Goal: Find specific fact: Find contact information

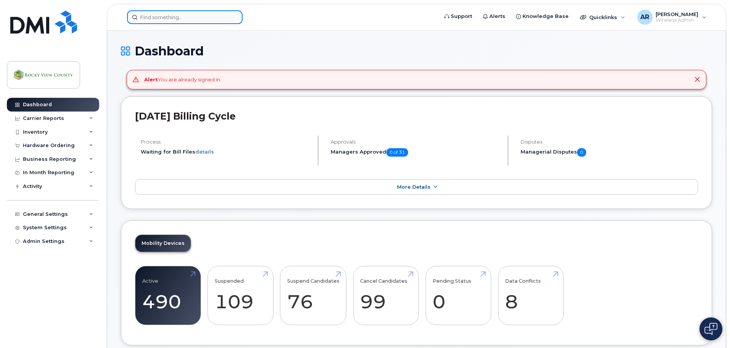
click at [159, 21] on input at bounding box center [185, 17] width 116 height 14
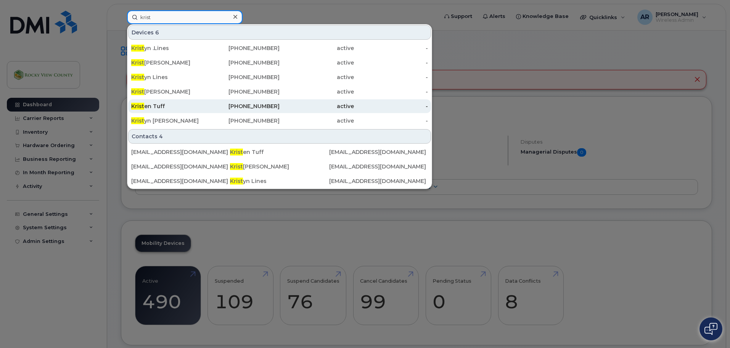
type input "krist"
click at [150, 107] on div "Krist en Tuff" at bounding box center [168, 106] width 74 height 8
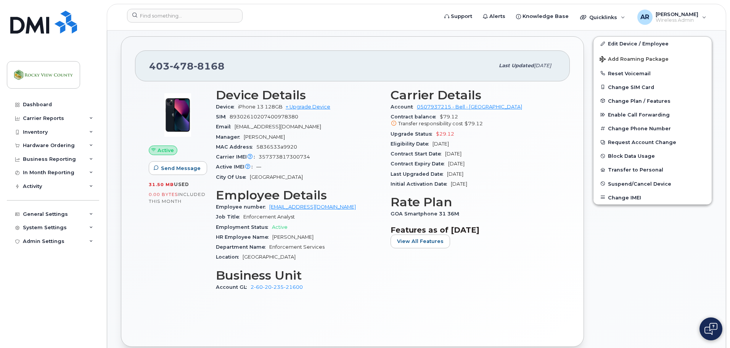
scroll to position [180, 0]
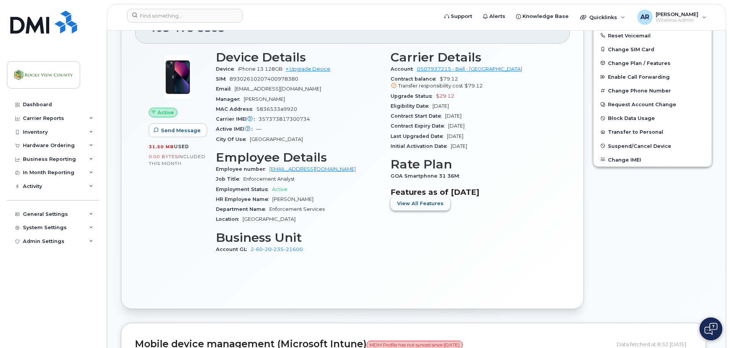
click at [399, 201] on span "View All Features" at bounding box center [420, 203] width 47 height 7
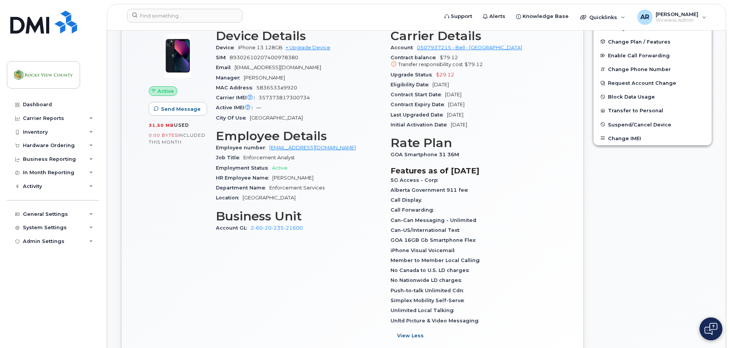
scroll to position [295, 0]
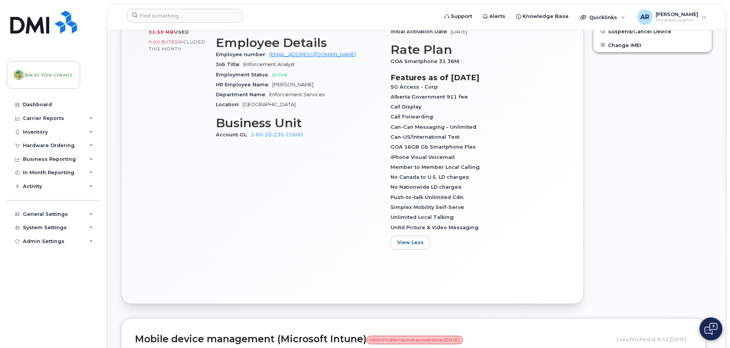
click at [459, 197] on span "Push-to-talk Unlimited Cdn" at bounding box center [429, 197] width 77 height 6
click at [456, 198] on span "Push-to-talk Unlimited Cdn" at bounding box center [429, 197] width 77 height 6
click at [455, 198] on span "Push-to-talk Unlimited Cdn" at bounding box center [429, 197] width 77 height 6
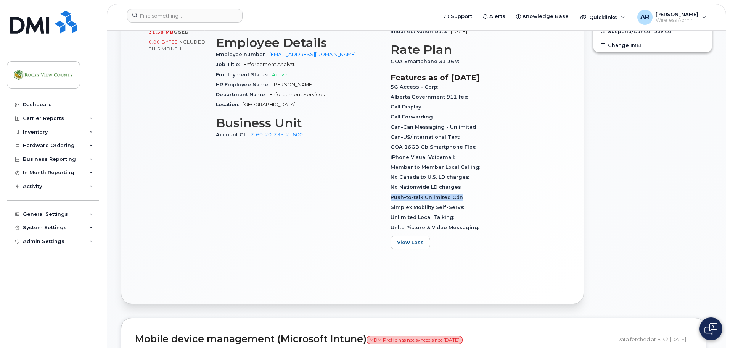
click at [469, 195] on div "Push-to-talk Unlimited Cdn" at bounding box center [474, 197] width 166 height 10
click at [438, 200] on span "Push-to-talk Unlimited Cdn" at bounding box center [429, 197] width 77 height 6
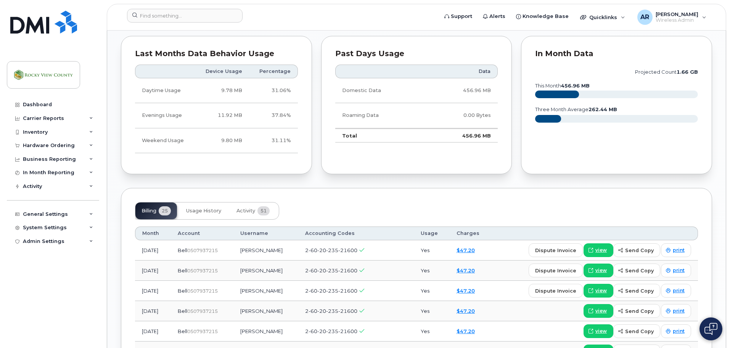
scroll to position [867, 0]
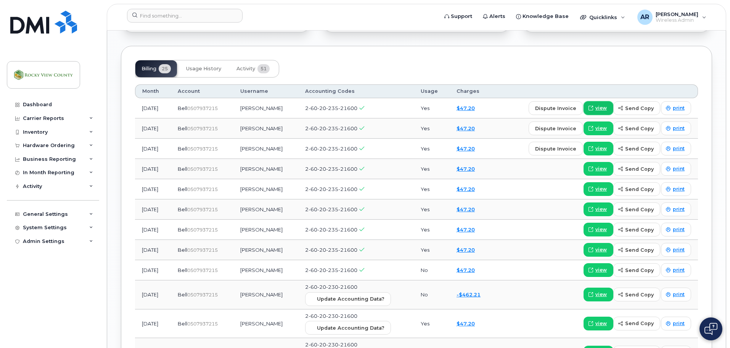
click at [602, 109] on span "view" at bounding box center [601, 108] width 11 height 7
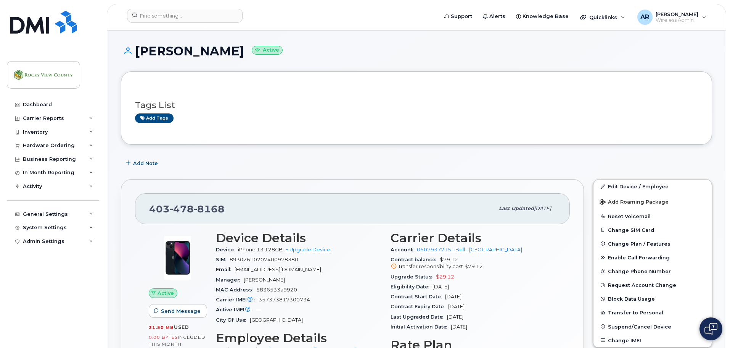
scroll to position [114, 0]
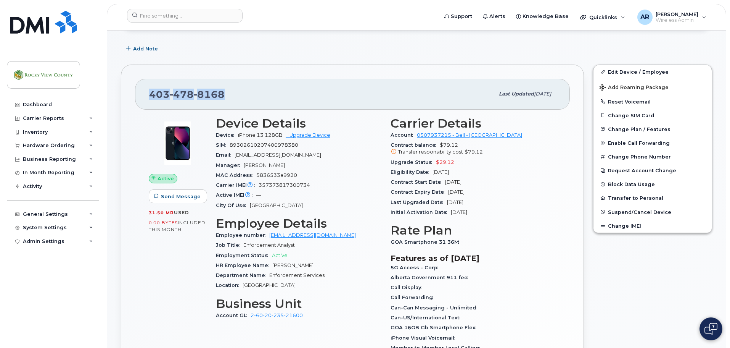
drag, startPoint x: 226, startPoint y: 93, endPoint x: 150, endPoint y: 90, distance: 76.0
click at [150, 90] on div "403 478 8168" at bounding box center [321, 94] width 345 height 16
copy span "403 478 8168"
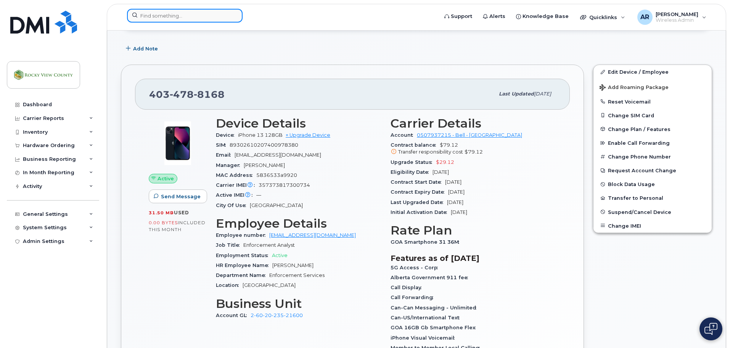
click at [217, 11] on input at bounding box center [185, 16] width 116 height 14
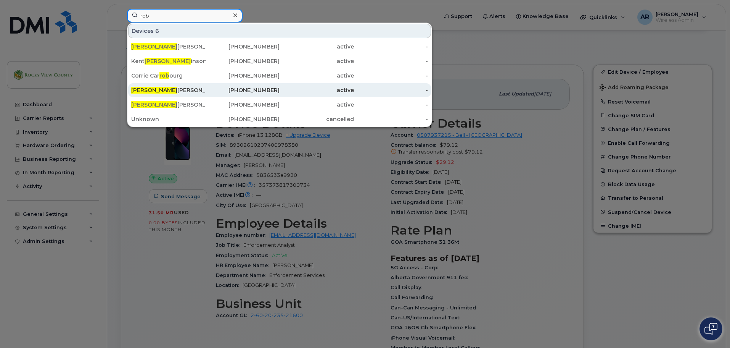
type input "rob"
click at [164, 92] on div "Rob ert Larabie" at bounding box center [168, 90] width 74 height 8
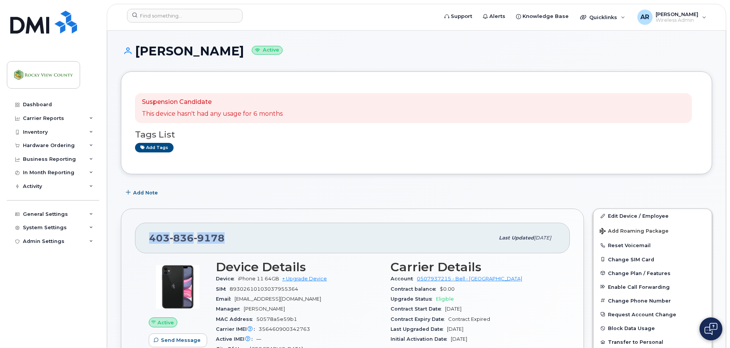
drag, startPoint x: 229, startPoint y: 242, endPoint x: 125, endPoint y: 235, distance: 104.0
copy span "[PHONE_NUMBER]"
